Goal: Task Accomplishment & Management: Complete application form

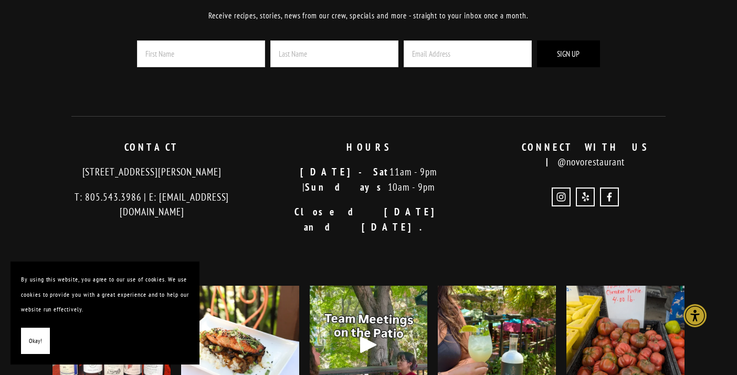
scroll to position [2073, 0]
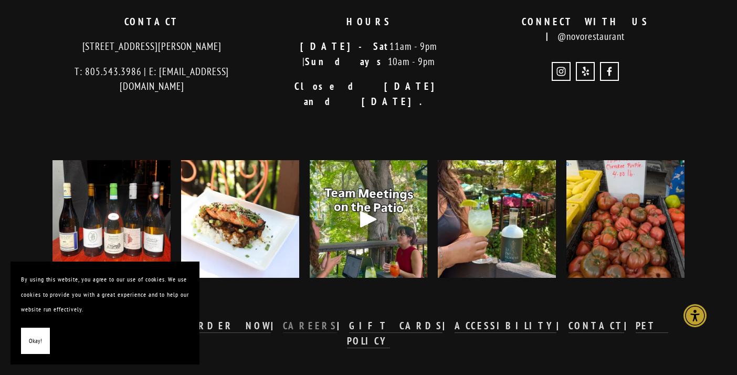
click at [324, 319] on strong "CAREERS" at bounding box center [310, 325] width 55 height 13
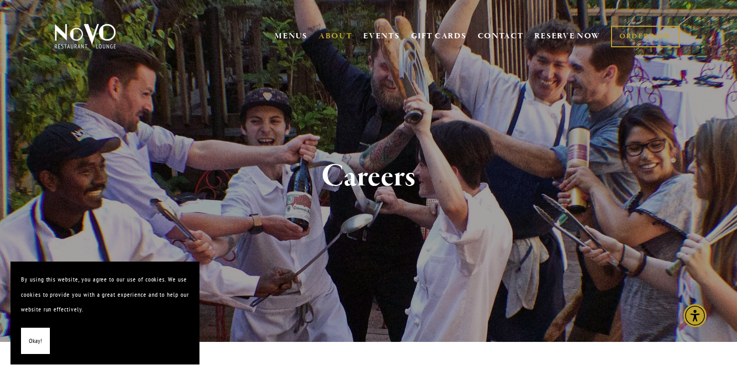
click at [39, 343] on span "Okay!" at bounding box center [35, 340] width 13 height 15
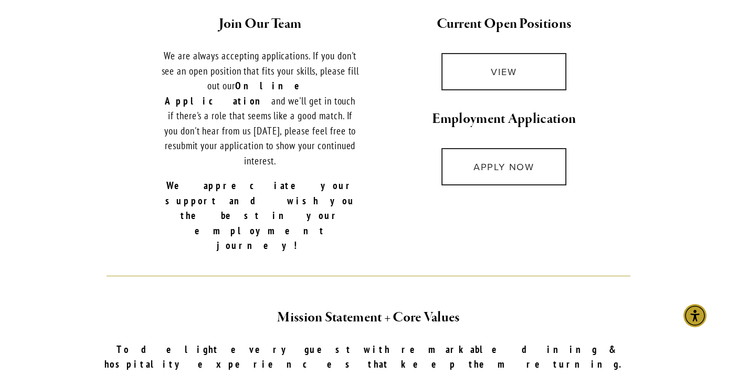
scroll to position [457, 0]
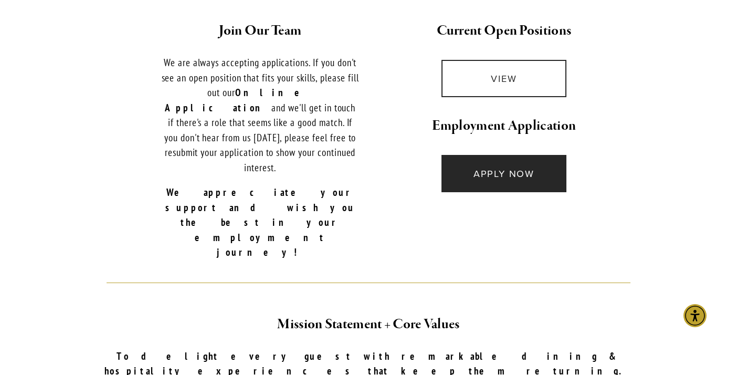
click at [490, 173] on link "APPLY NOW" at bounding box center [503, 173] width 124 height 37
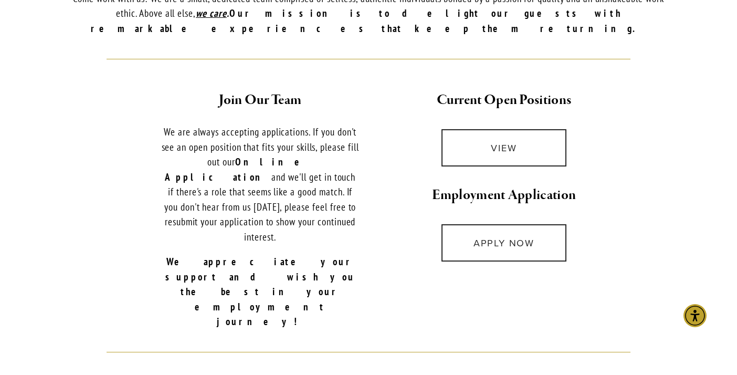
scroll to position [386, 0]
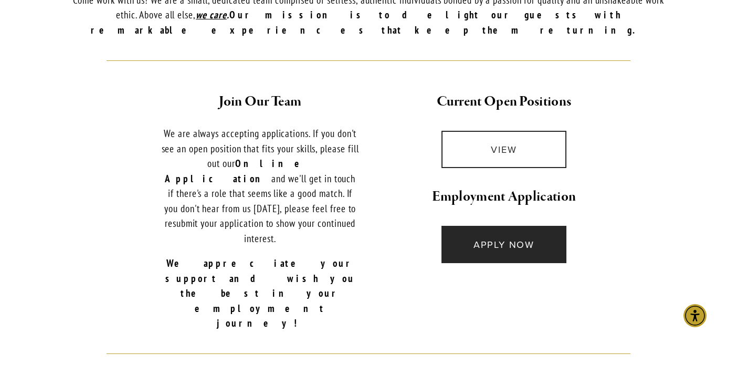
click at [532, 226] on link "APPLY NOW" at bounding box center [503, 244] width 124 height 37
